Goal: Information Seeking & Learning: Learn about a topic

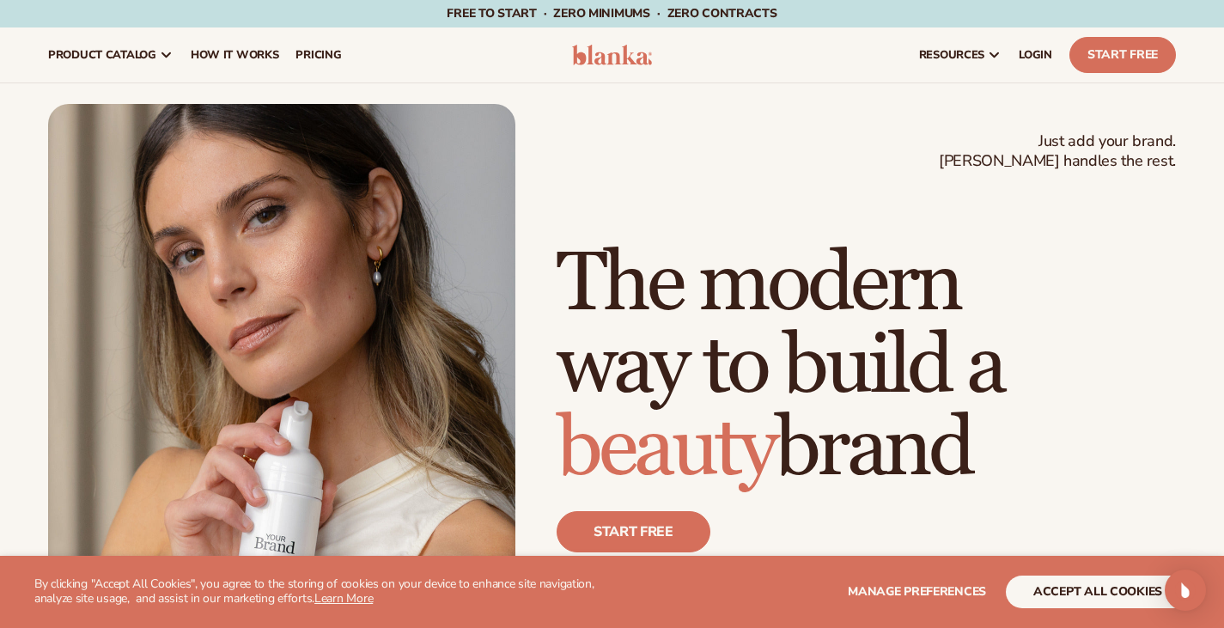
scroll to position [3012, 0]
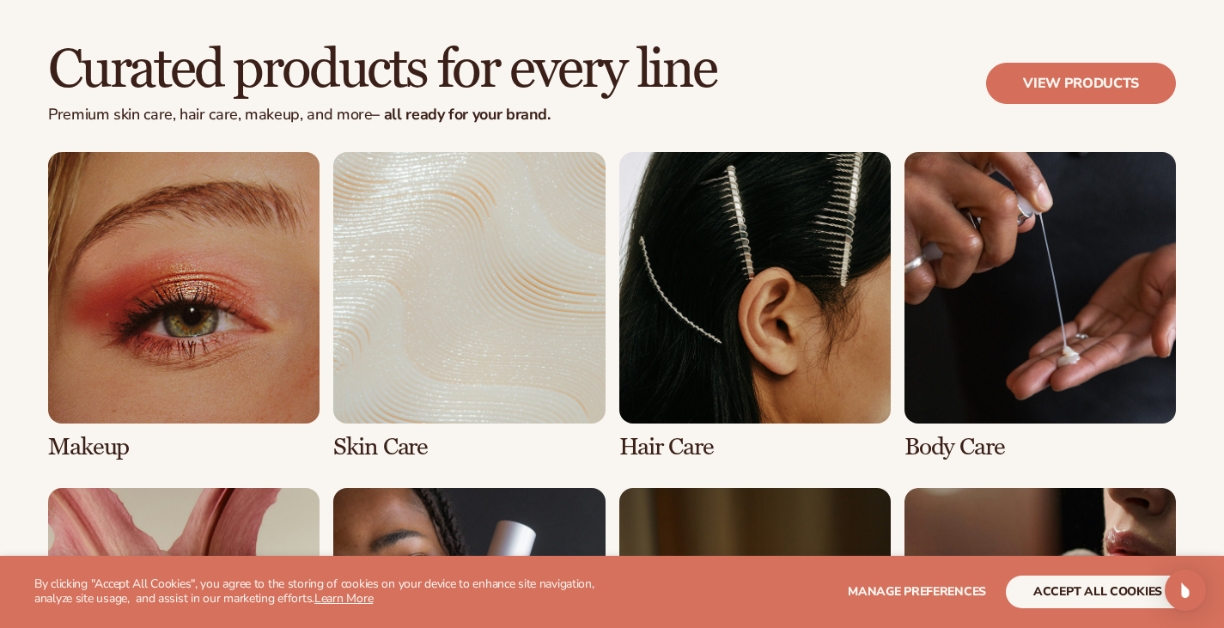
click at [1191, 32] on div "Curated products for every line Premium skin care, hair care, makeup, and more …" at bounding box center [612, 419] width 1224 height 892
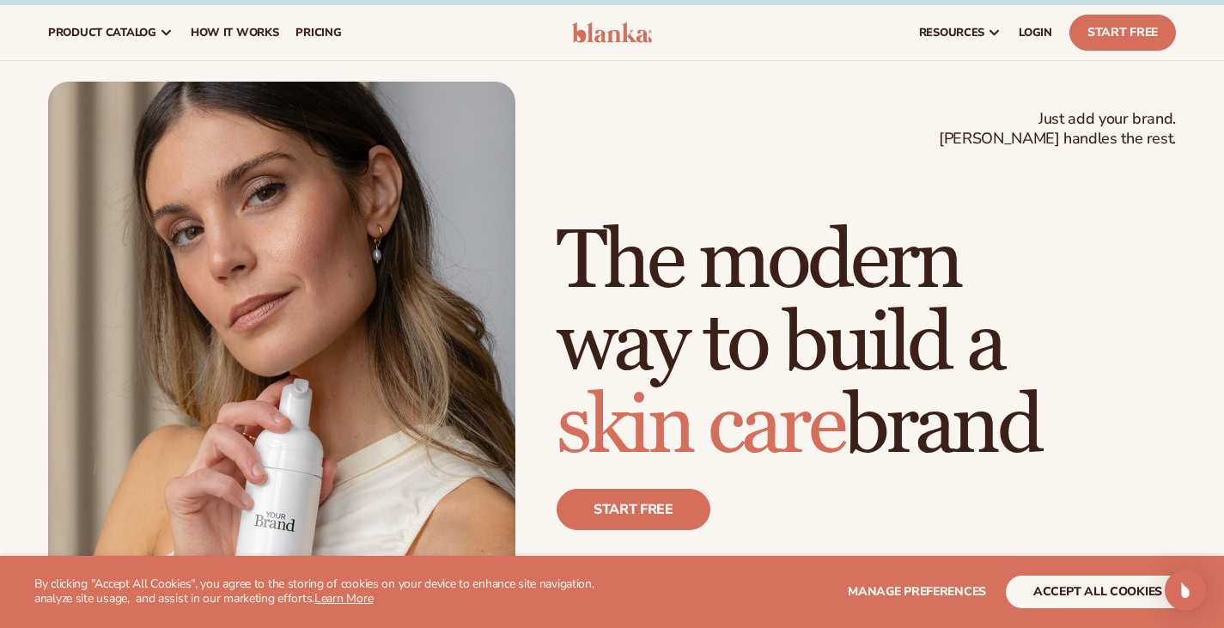
scroll to position [23, 0]
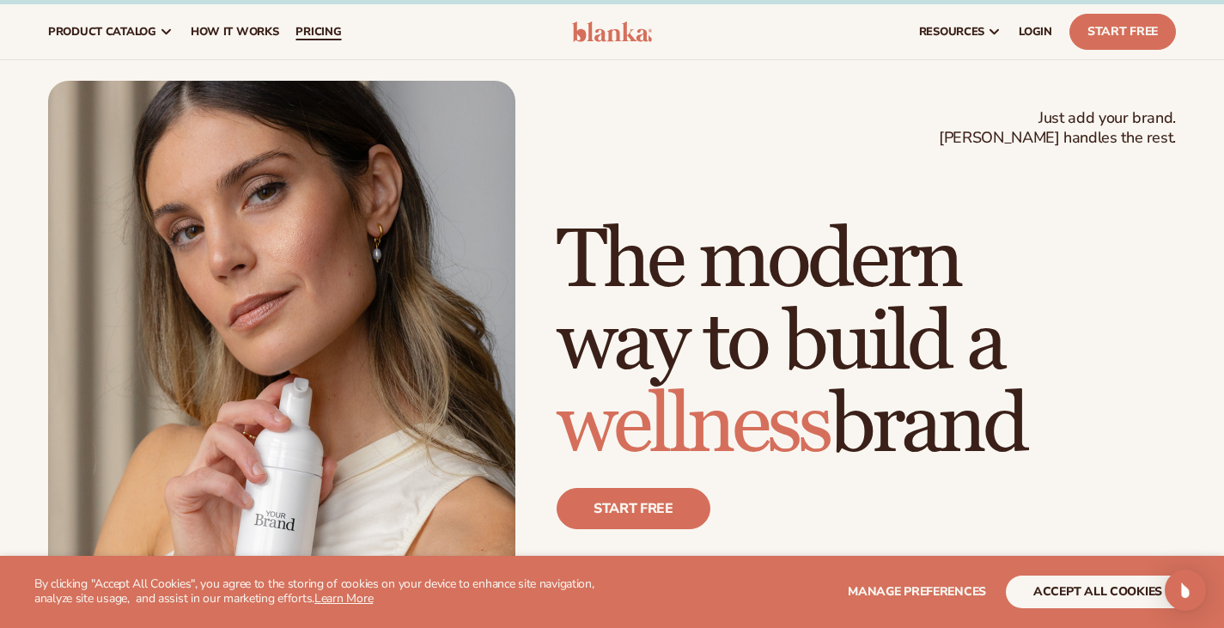
click at [341, 27] on span "pricing" at bounding box center [318, 32] width 46 height 14
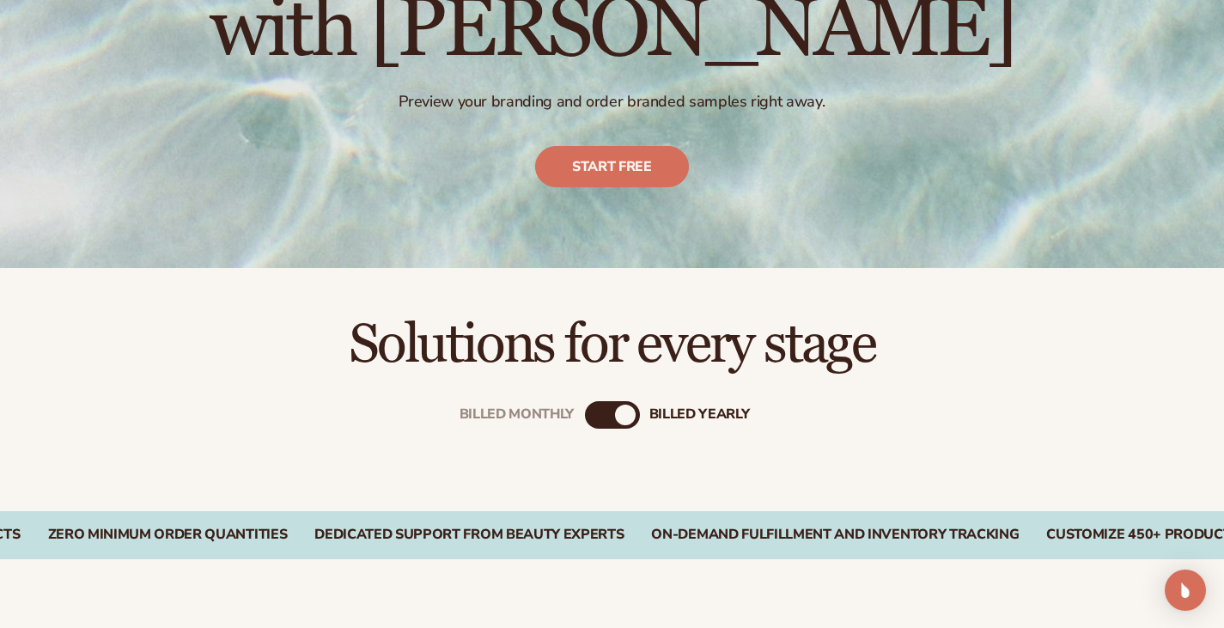
scroll to position [258, 0]
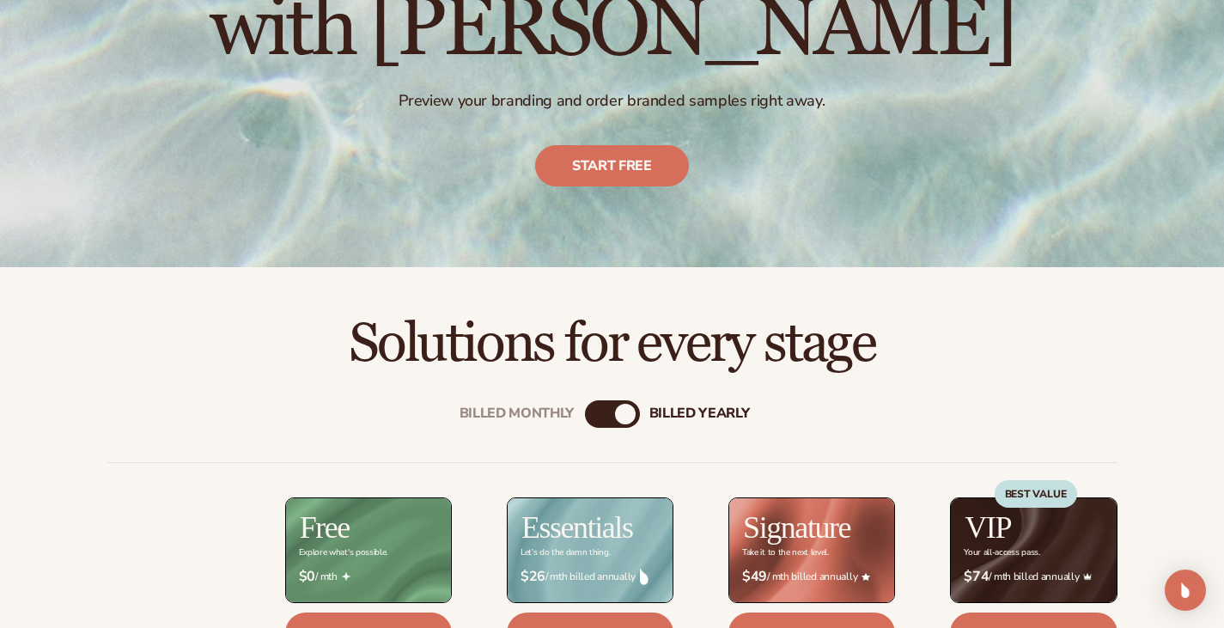
click at [609, 416] on div "Billed Monthly billed Yearly" at bounding box center [612, 413] width 55 height 27
click at [601, 412] on div "Billed Monthly" at bounding box center [595, 414] width 21 height 21
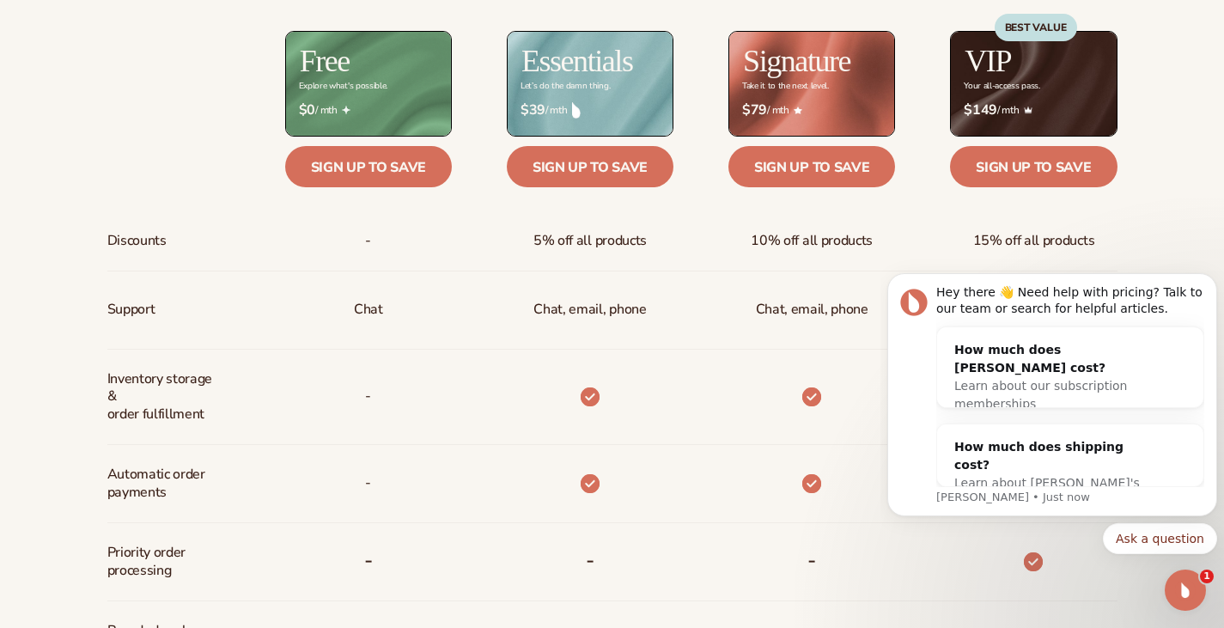
scroll to position [0, 0]
click at [1208, 276] on icon "Dismiss notification" at bounding box center [1212, 277] width 9 height 9
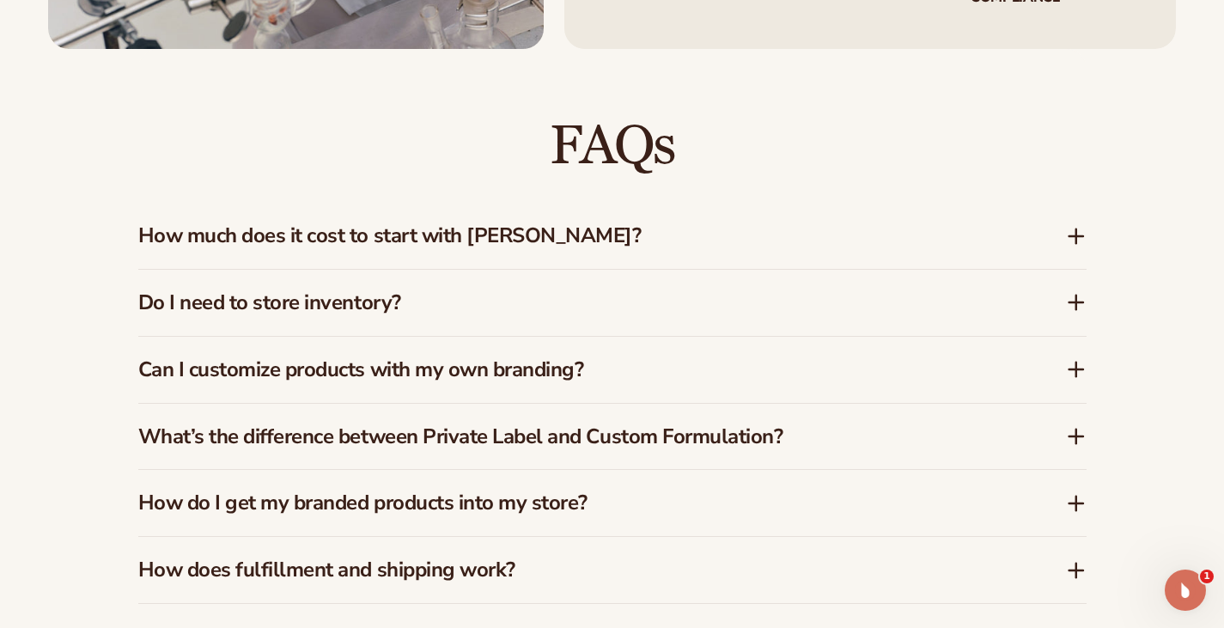
scroll to position [2378, 0]
click at [1063, 270] on div "Do I need to store inventory?" at bounding box center [612, 302] width 948 height 66
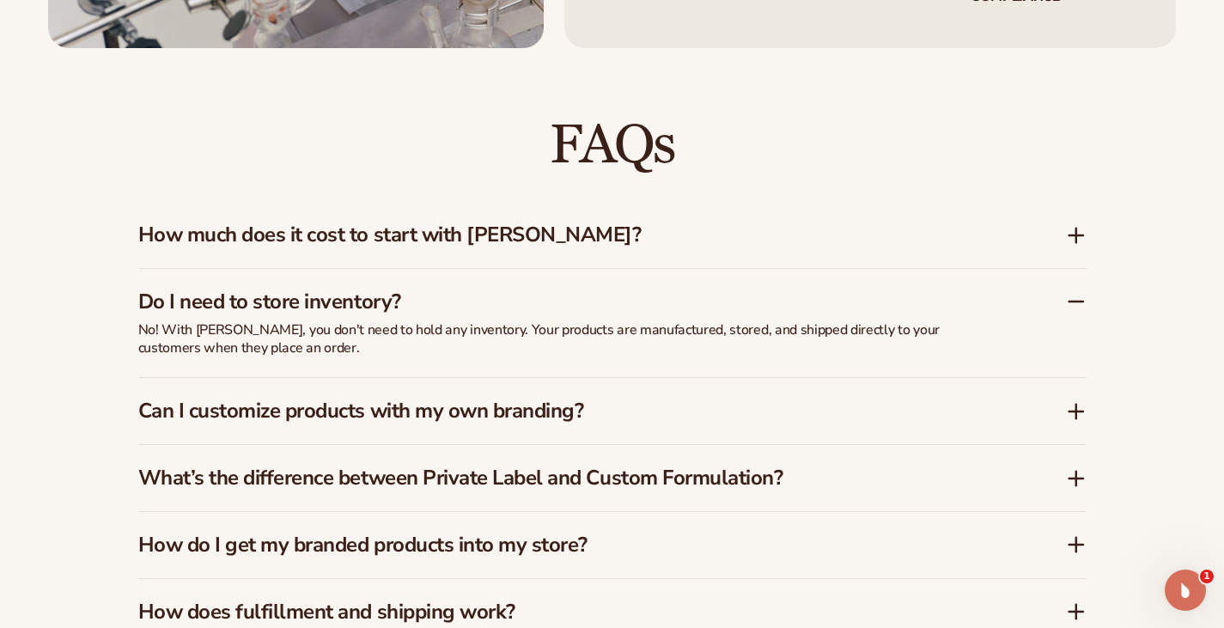
click at [1065, 270] on div "Do I need to store inventory?" at bounding box center [612, 295] width 948 height 52
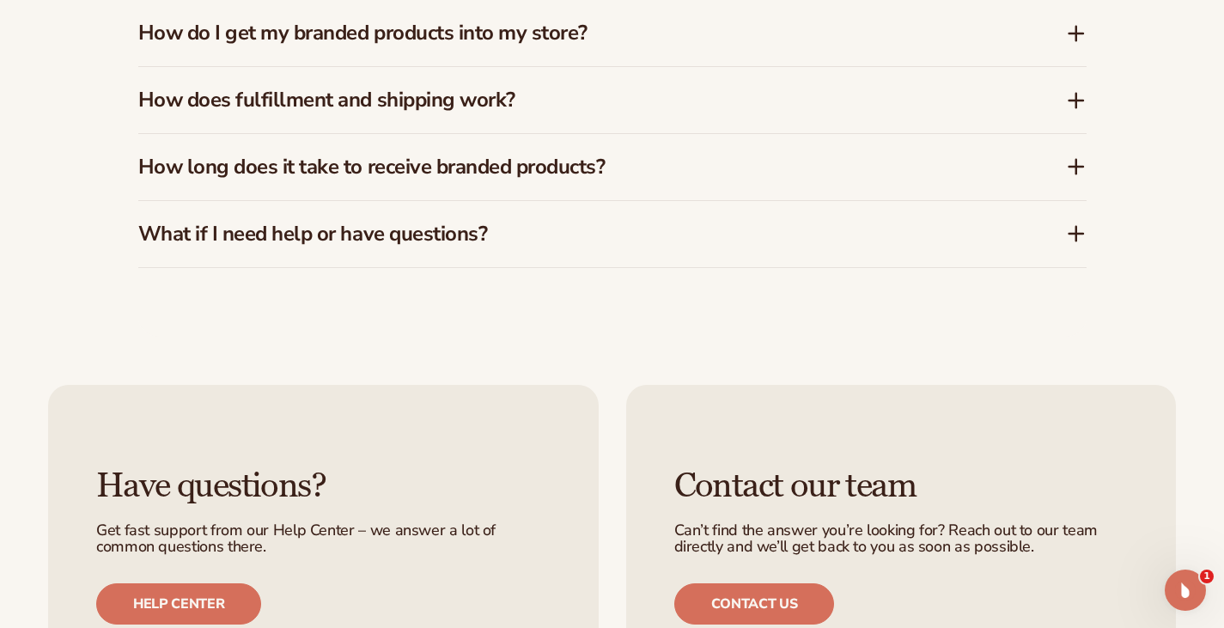
scroll to position [2848, 0]
click at [1062, 229] on div "What if I need help or have questions?" at bounding box center [612, 233] width 948 height 66
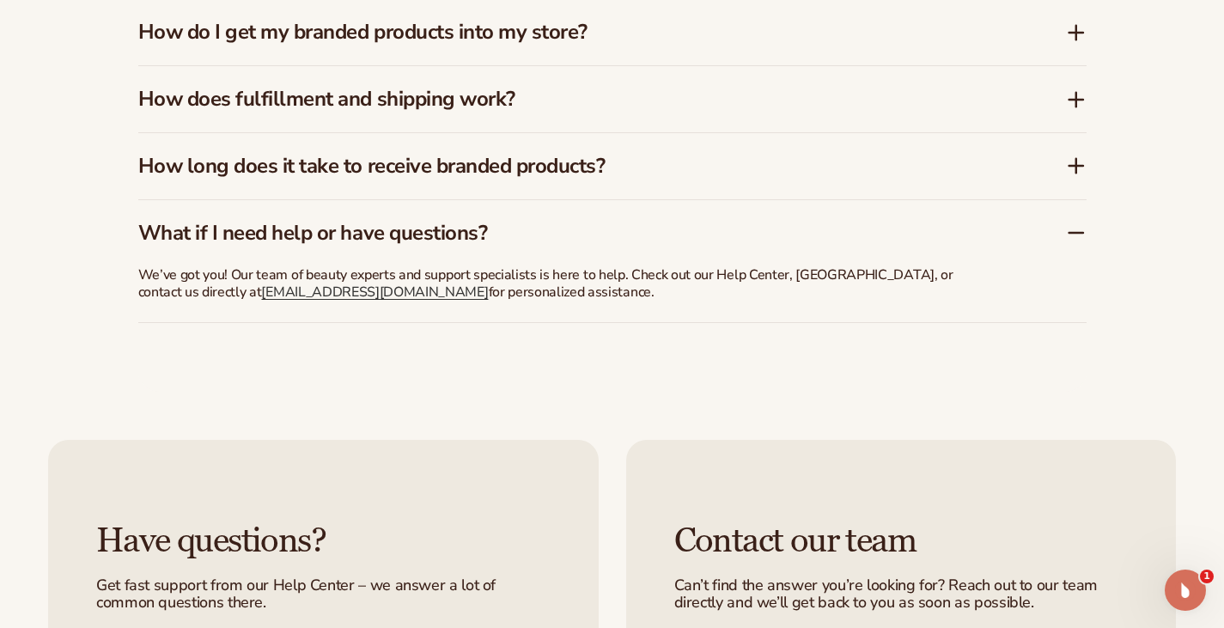
click at [1079, 222] on icon at bounding box center [1076, 232] width 21 height 21
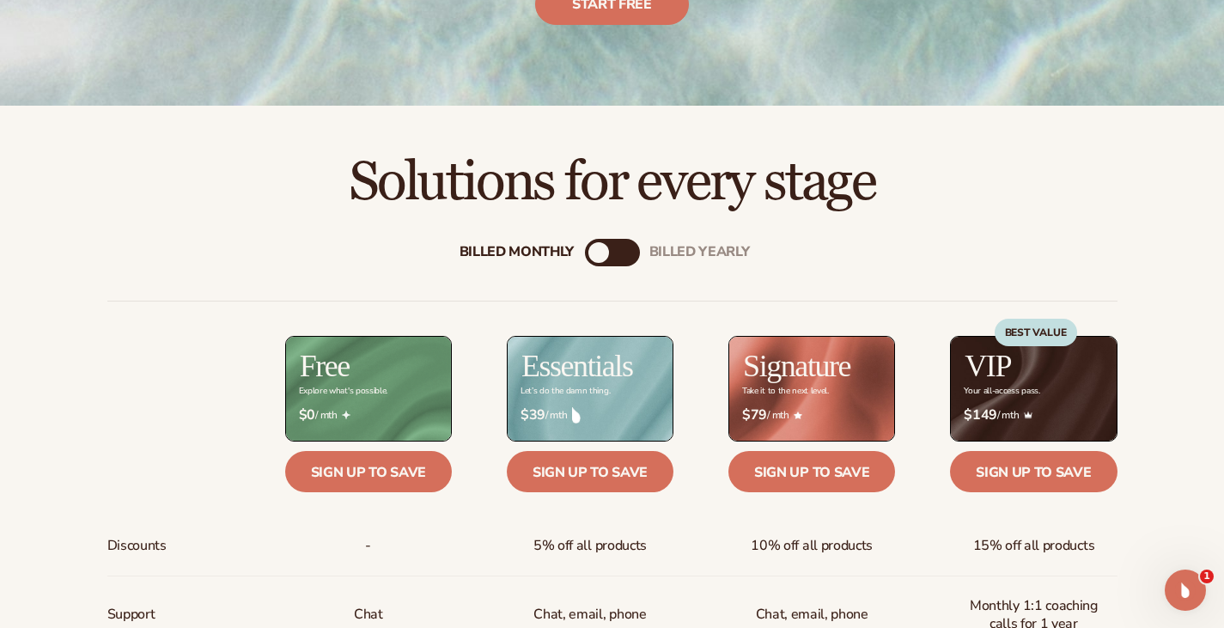
scroll to position [421, 0]
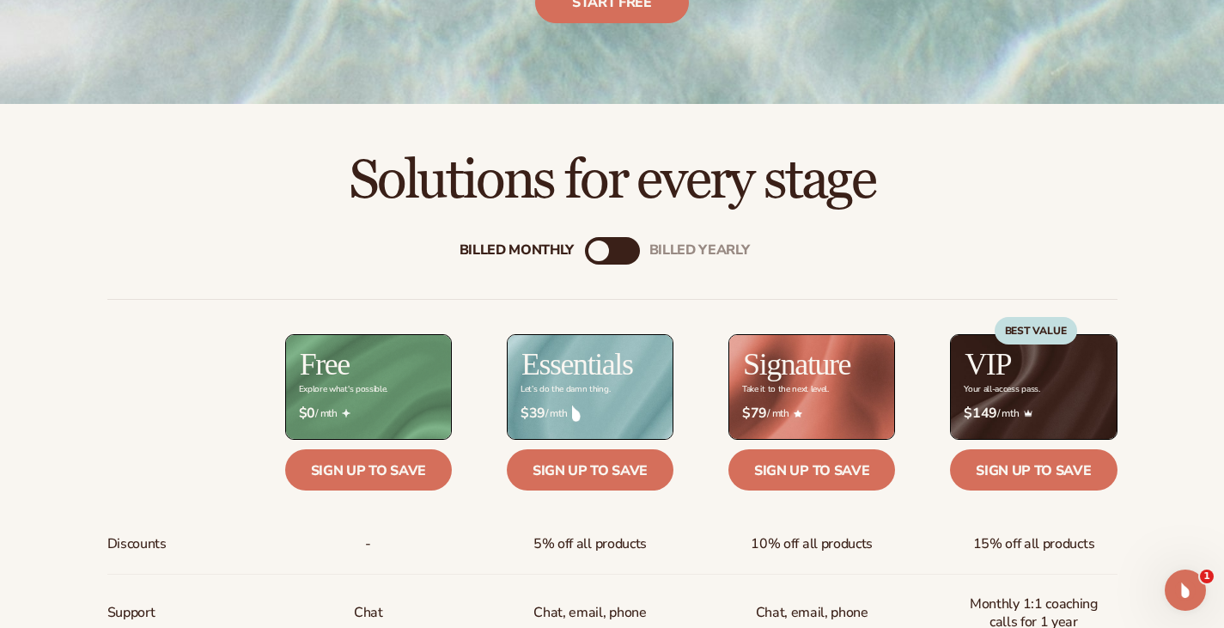
click at [1048, 320] on div "BEST VALUE" at bounding box center [1036, 330] width 82 height 27
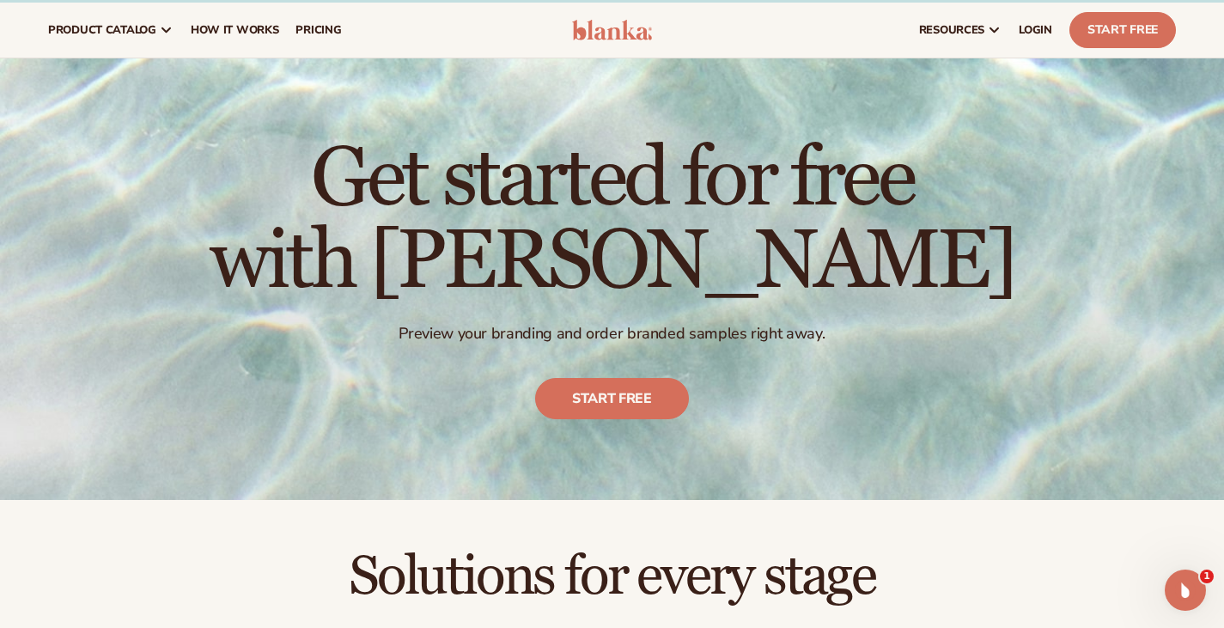
scroll to position [0, 0]
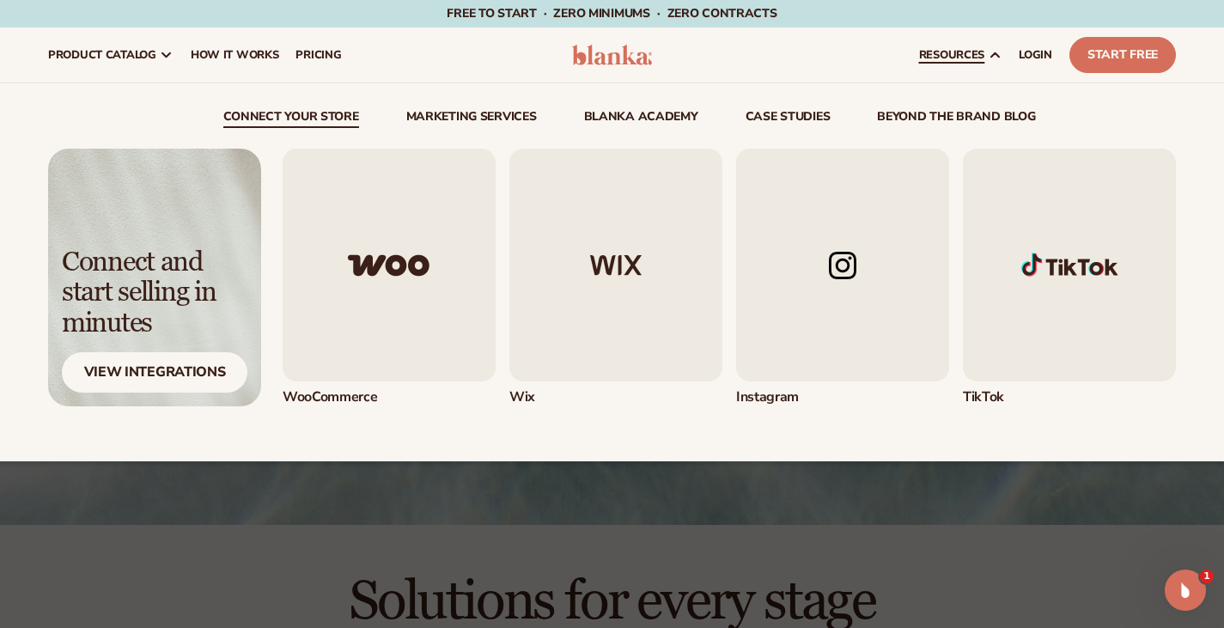
click at [1089, 330] on img "5 / 5" at bounding box center [1069, 265] width 213 height 233
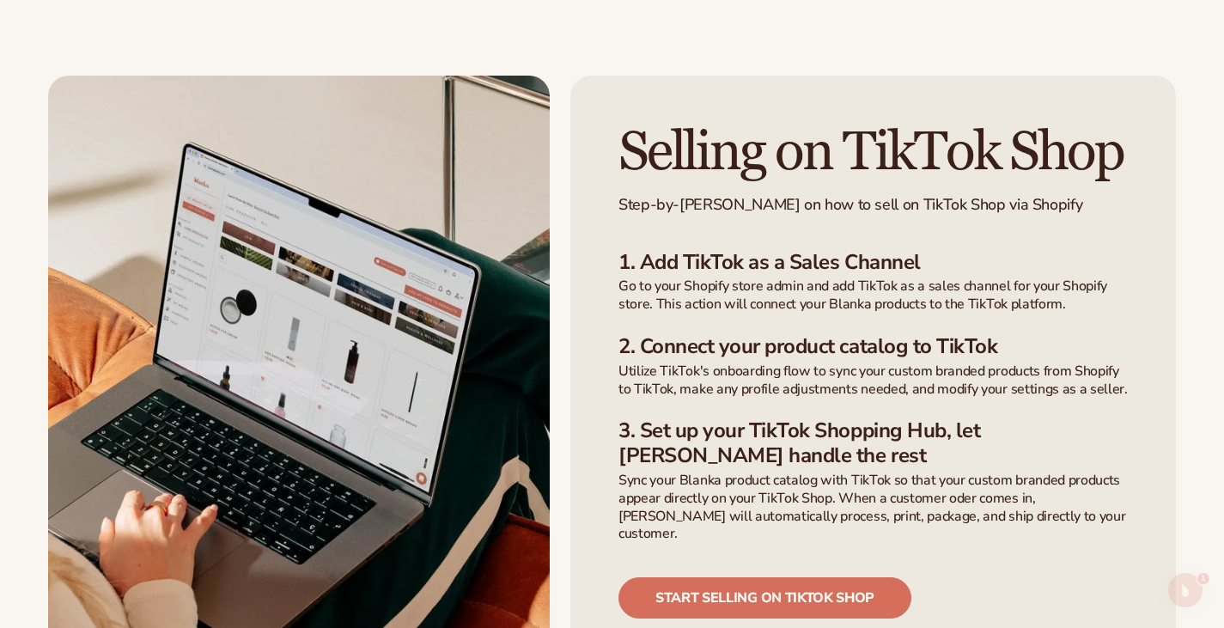
scroll to position [1015, 0]
